Goal: Information Seeking & Learning: Check status

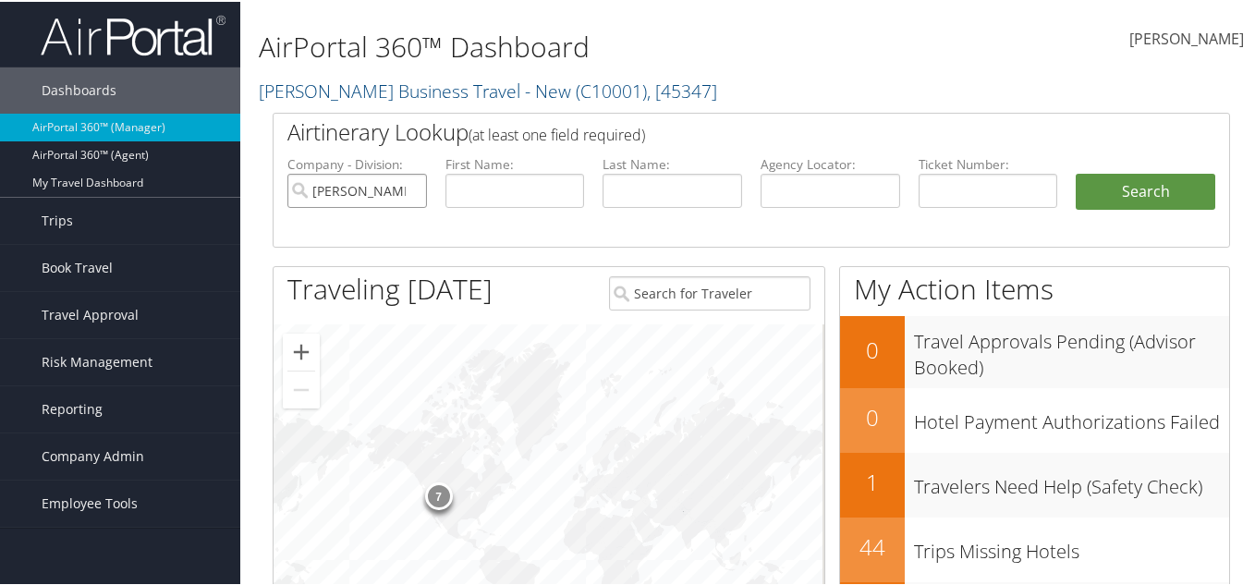
click at [343, 185] on input "Christopherson Business Travel - New" at bounding box center [357, 189] width 140 height 34
click at [972, 50] on div "Hilary Nangmo Hilary Nangmo My Settings Travel Agency Contacts Log Consulting T…" at bounding box center [1052, 45] width 420 height 73
click at [637, 180] on input "text" at bounding box center [672, 189] width 140 height 34
paste input "Schofield"
type input "Schofield"
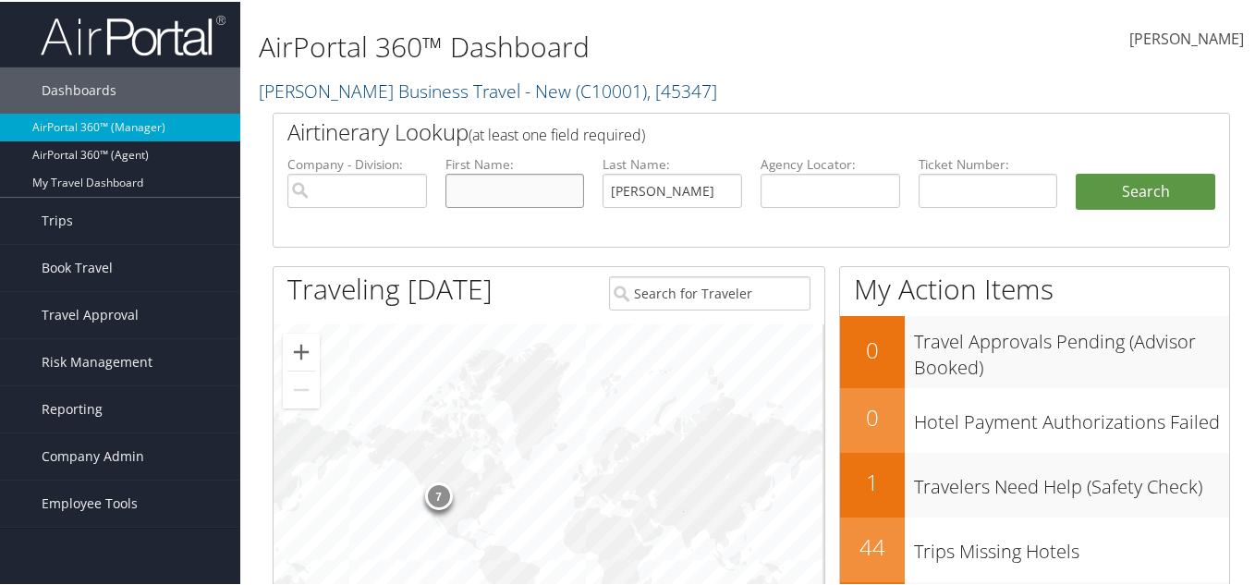
click at [494, 189] on input "text" at bounding box center [515, 189] width 140 height 34
type input "patrick"
click at [1075, 172] on button "Search" at bounding box center [1145, 190] width 140 height 37
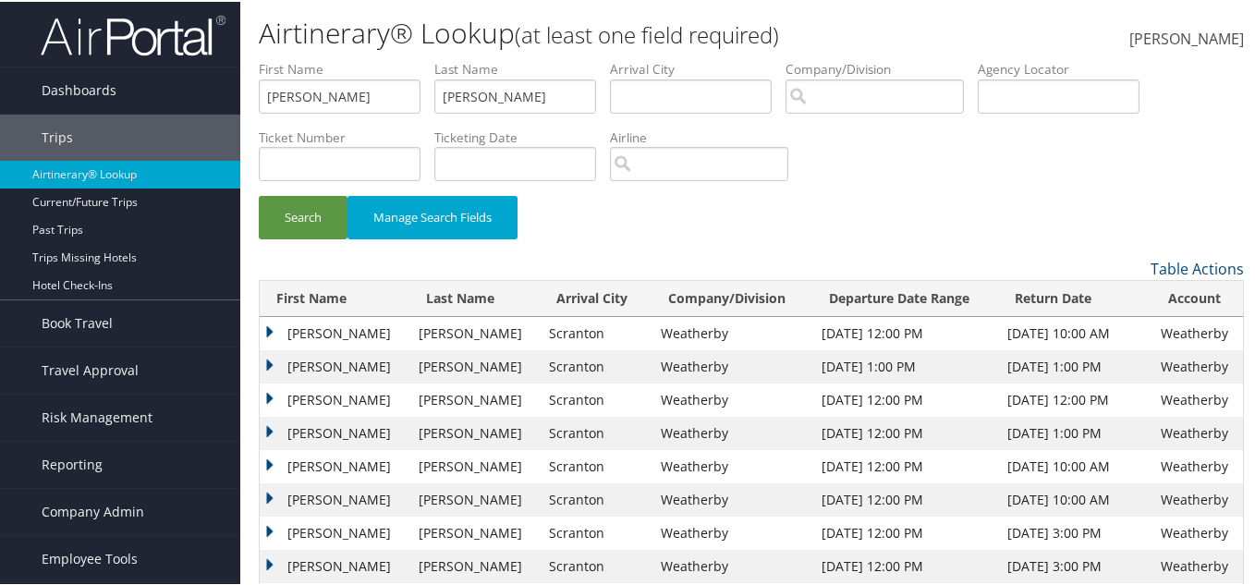
click at [276, 362] on td "Patrick" at bounding box center [335, 364] width 150 height 33
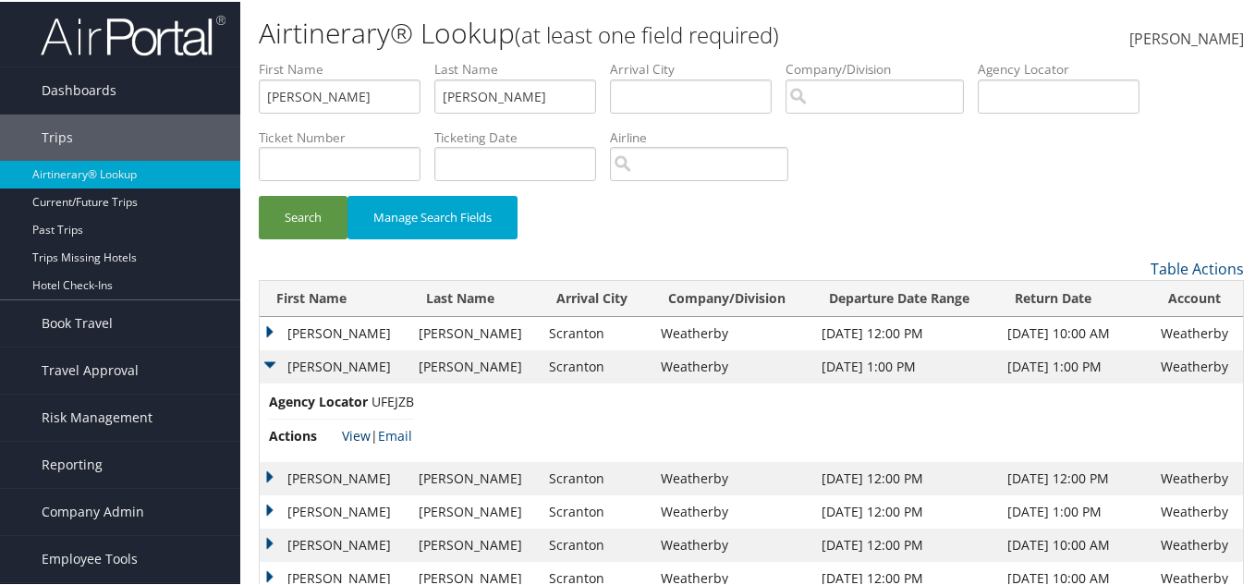
click at [357, 435] on link "View" at bounding box center [356, 434] width 29 height 18
drag, startPoint x: 281, startPoint y: 325, endPoint x: 308, endPoint y: 339, distance: 30.2
click at [283, 327] on td "Patrick" at bounding box center [335, 331] width 150 height 33
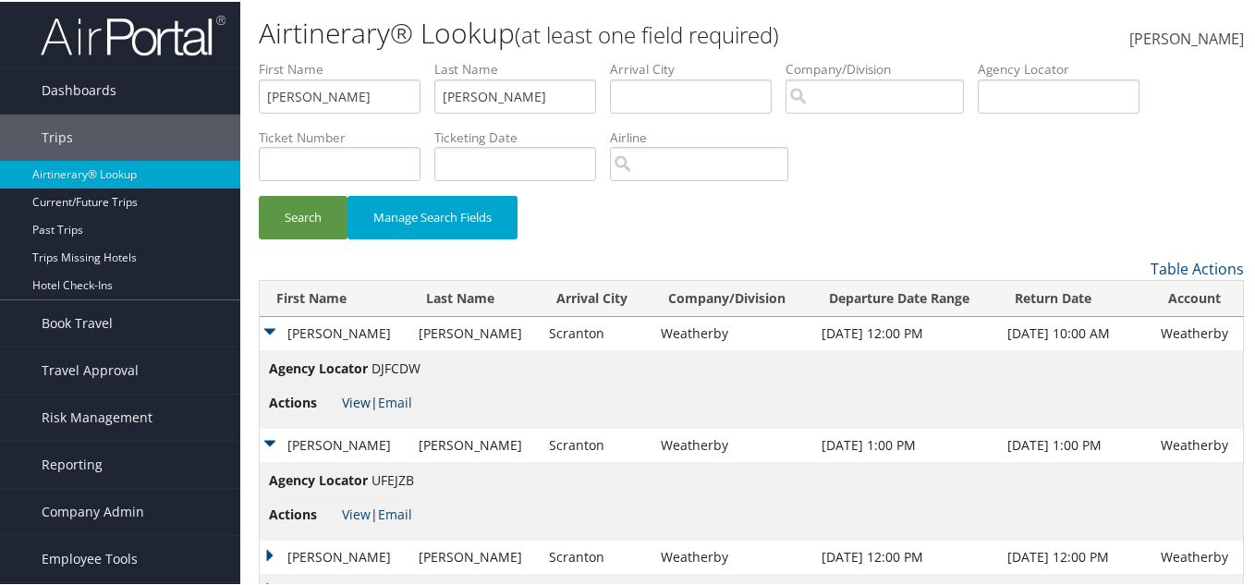
click at [362, 395] on link "View" at bounding box center [356, 401] width 29 height 18
click at [273, 326] on td "Patrick" at bounding box center [335, 331] width 150 height 33
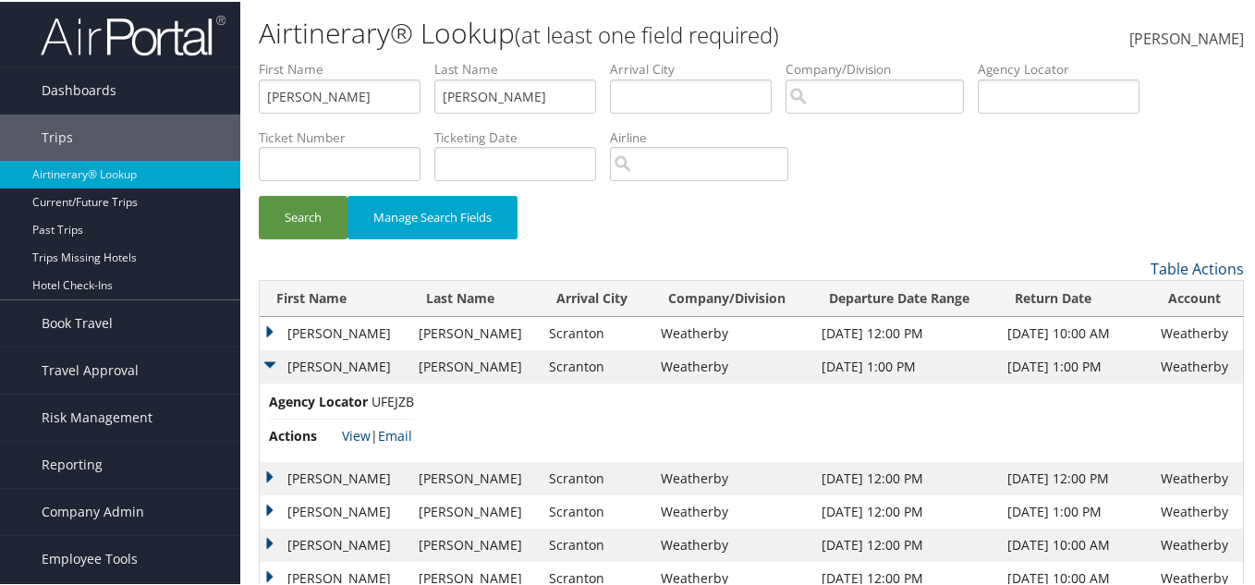
click at [277, 360] on td "Patrick" at bounding box center [335, 364] width 150 height 33
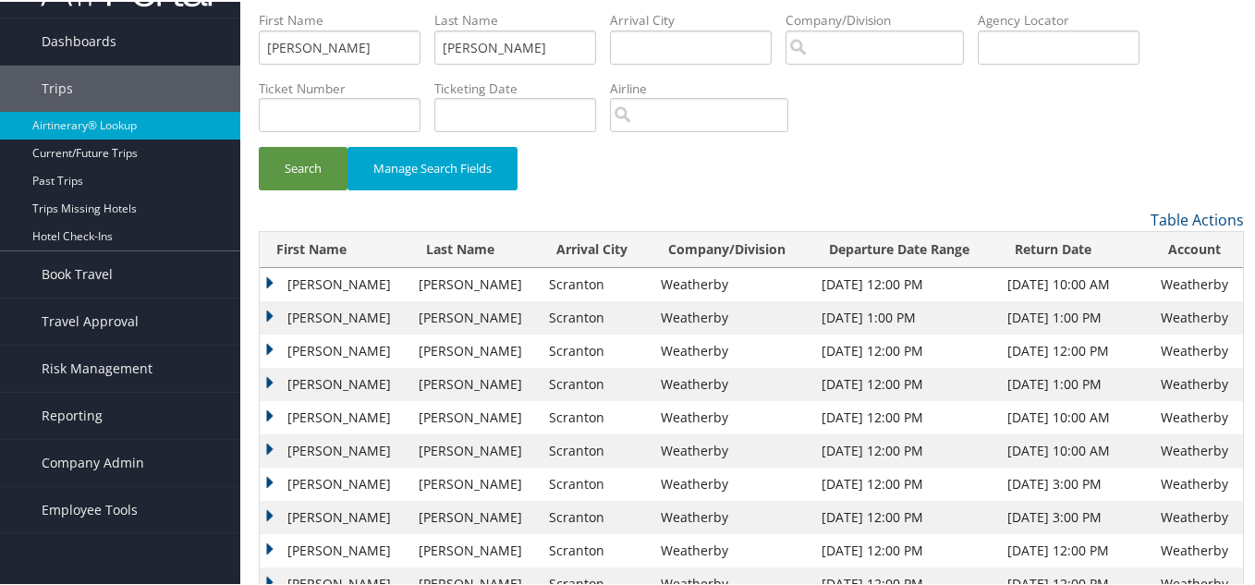
scroll to position [92, 0]
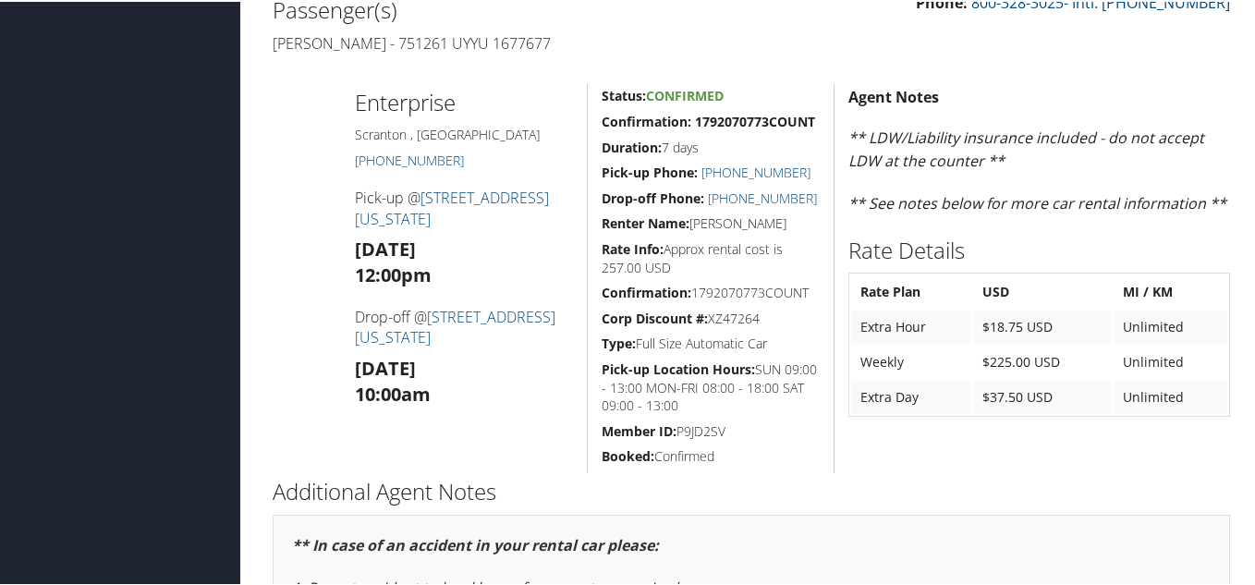
scroll to position [161, 0]
